Goal: Task Accomplishment & Management: Use online tool/utility

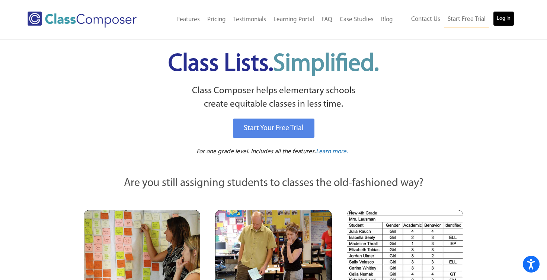
click at [500, 19] on link "Log In" at bounding box center [503, 18] width 21 height 15
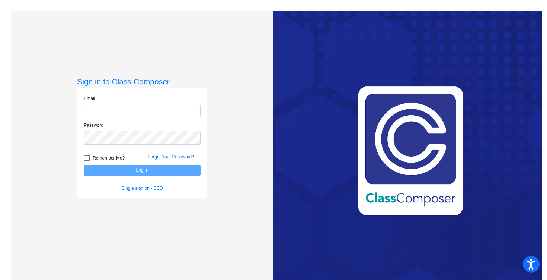
type input "rebecca.riley@hesperiausd.org"
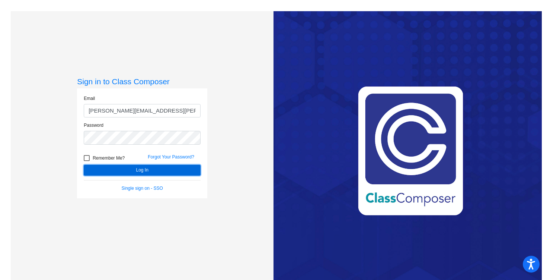
click at [136, 173] on button "Log In" at bounding box center [142, 170] width 117 height 11
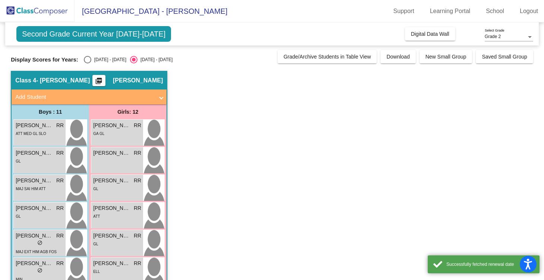
scroll to position [0, 0]
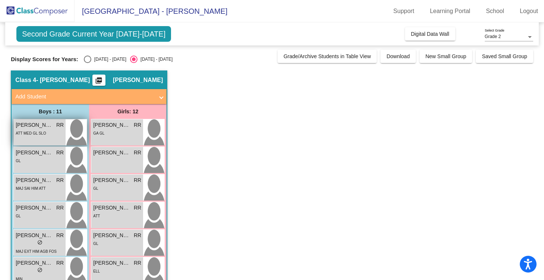
click at [31, 124] on span "Andremar Orozco" at bounding box center [34, 125] width 37 height 8
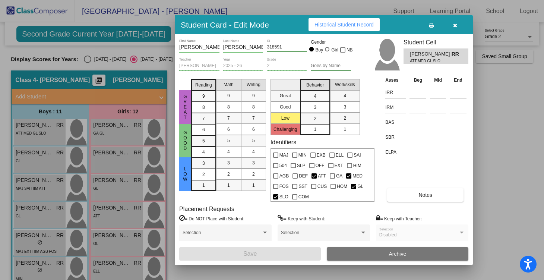
click at [48, 125] on div at bounding box center [272, 140] width 544 height 280
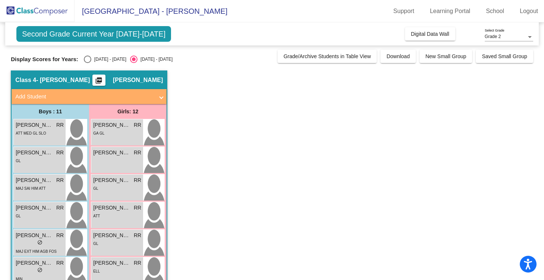
click at [48, 125] on span "Andremar Orozco" at bounding box center [34, 125] width 37 height 8
